Goal: Task Accomplishment & Management: Use online tool/utility

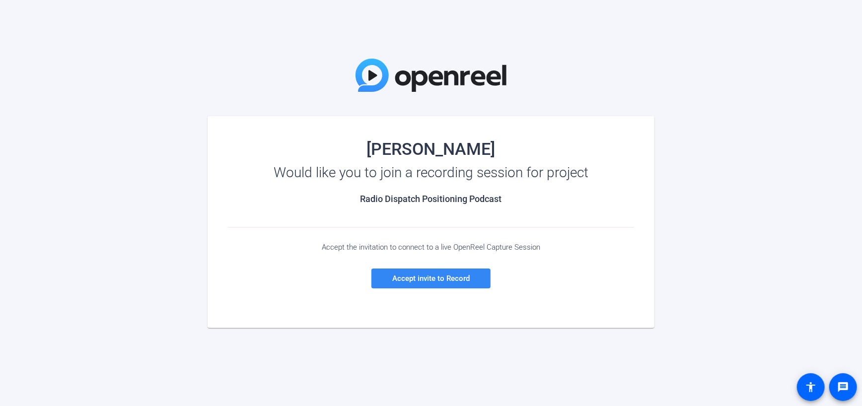
click at [417, 283] on span "Accept invite to Record" at bounding box center [430, 278] width 77 height 9
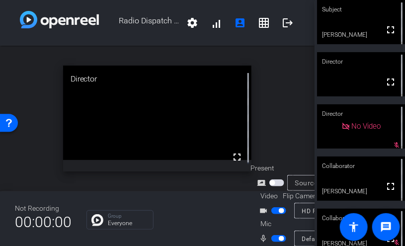
click at [275, 207] on span "button" at bounding box center [278, 210] width 15 height 7
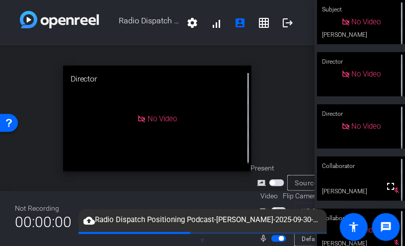
click at [275, 208] on span "button" at bounding box center [274, 210] width 5 height 5
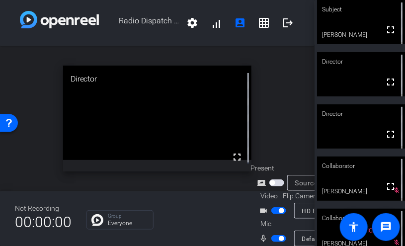
click at [275, 207] on span "button" at bounding box center [278, 210] width 15 height 7
click at [281, 207] on span "button" at bounding box center [278, 210] width 15 height 7
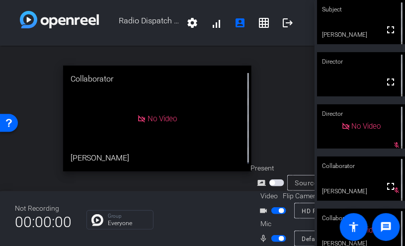
click at [273, 207] on span "button" at bounding box center [278, 210] width 15 height 7
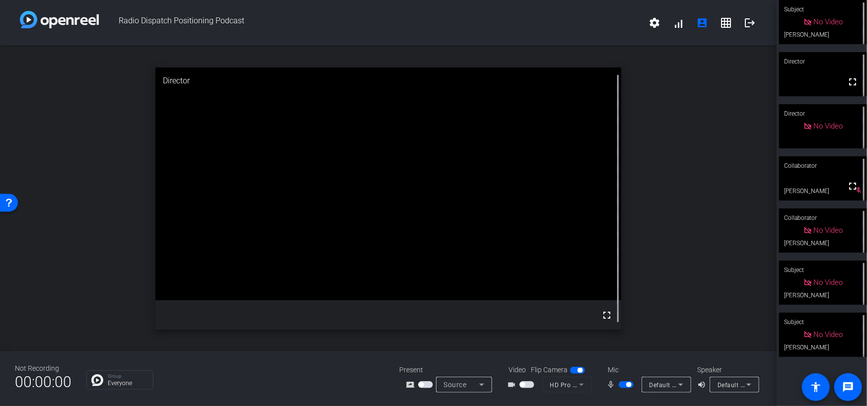
click at [524, 381] on span "button" at bounding box center [526, 384] width 15 height 7
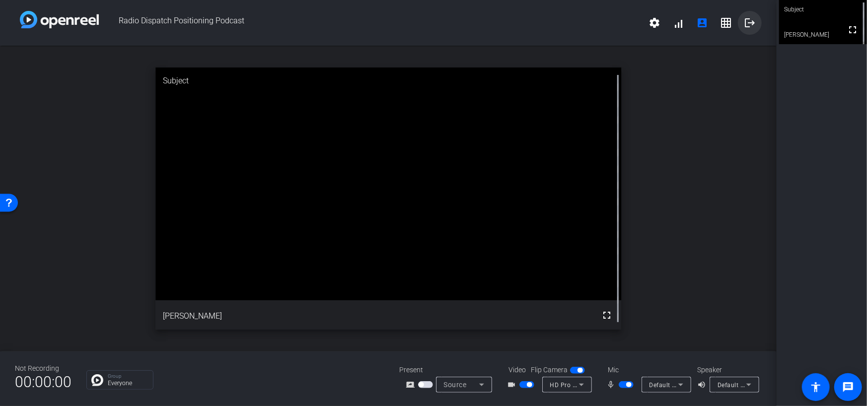
click at [747, 19] on mat-icon "logout" at bounding box center [750, 23] width 12 height 12
